Goal: Navigation & Orientation: Find specific page/section

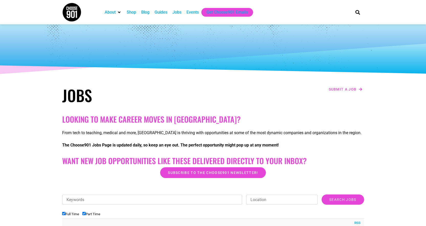
click at [177, 11] on div "Jobs" at bounding box center [177, 12] width 9 height 6
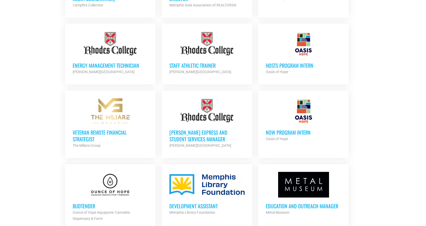
scroll to position [359, 0]
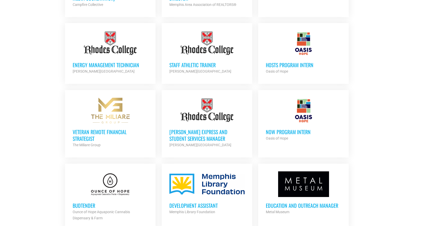
click at [186, 135] on h3 "[PERSON_NAME] Express and Student Services Manager" at bounding box center [207, 134] width 75 height 13
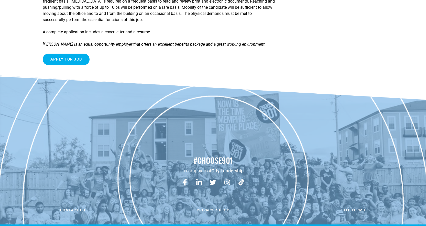
scroll to position [807, 0]
